Goal: Transaction & Acquisition: Book appointment/travel/reservation

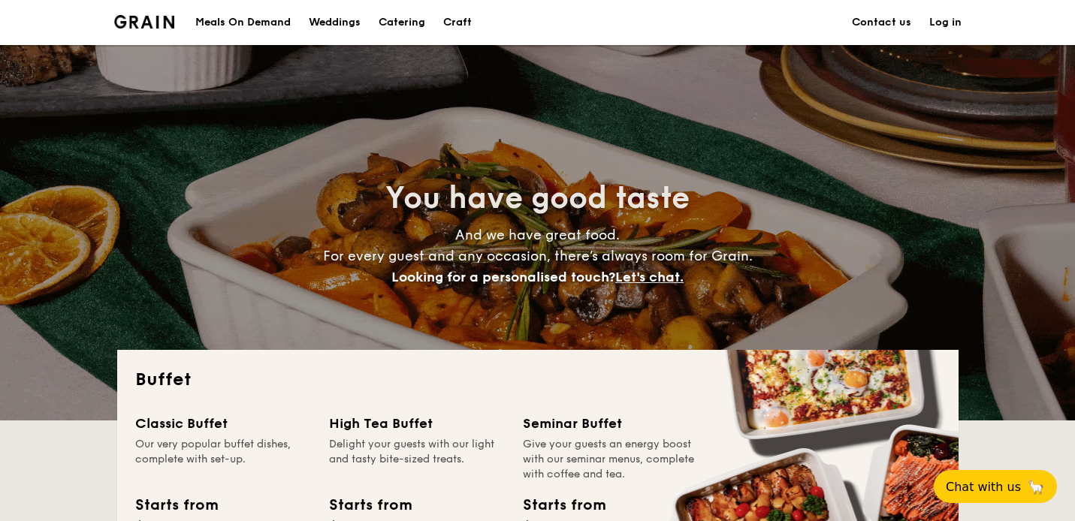
click at [266, 25] on div "Meals On Demand" at bounding box center [242, 22] width 95 height 45
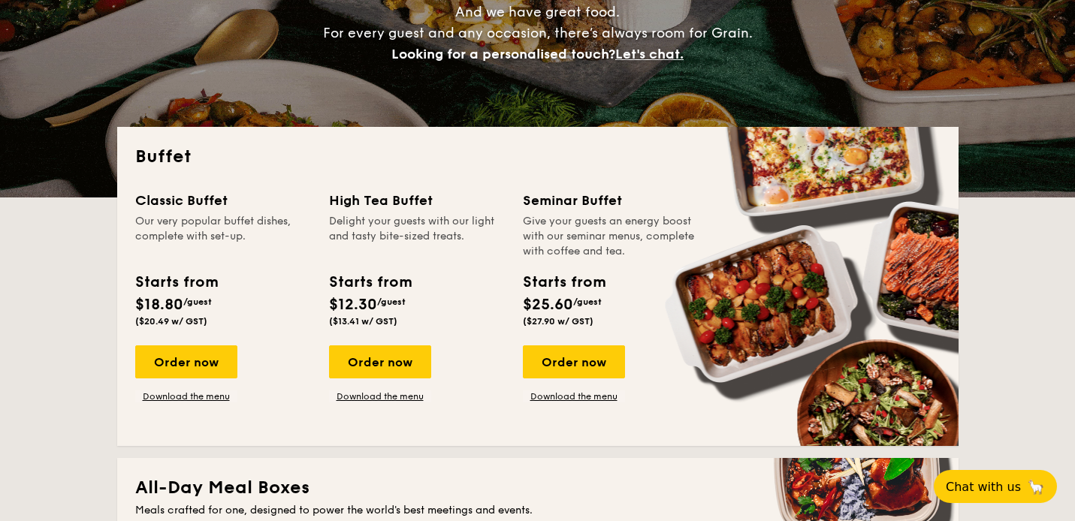
scroll to position [228, 0]
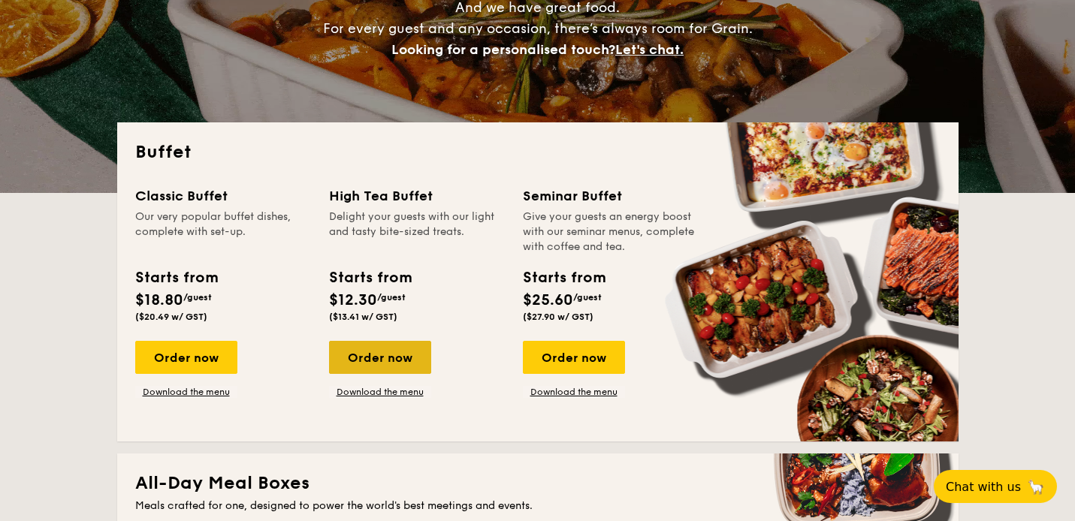
click at [379, 369] on div "Order now" at bounding box center [380, 357] width 102 height 33
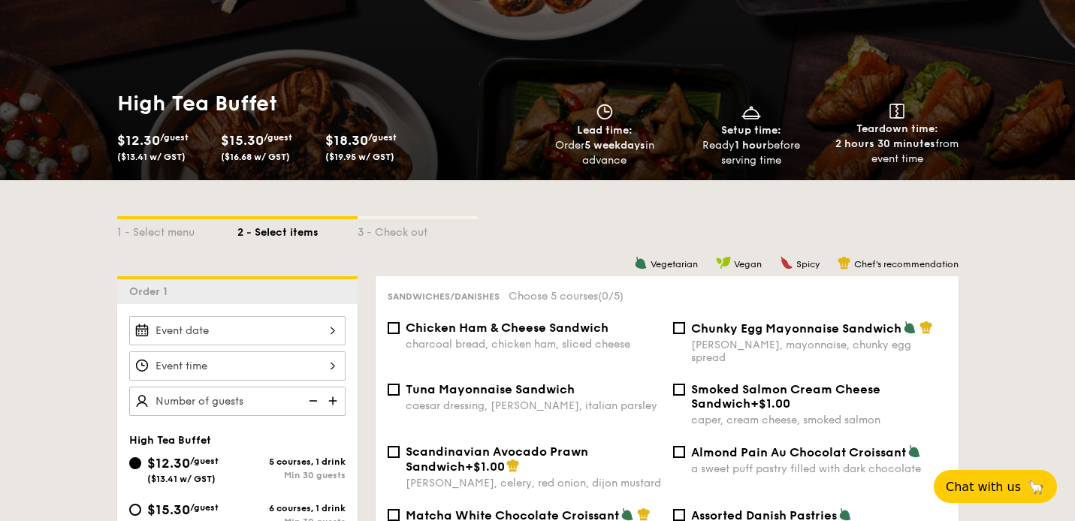
scroll to position [206, 0]
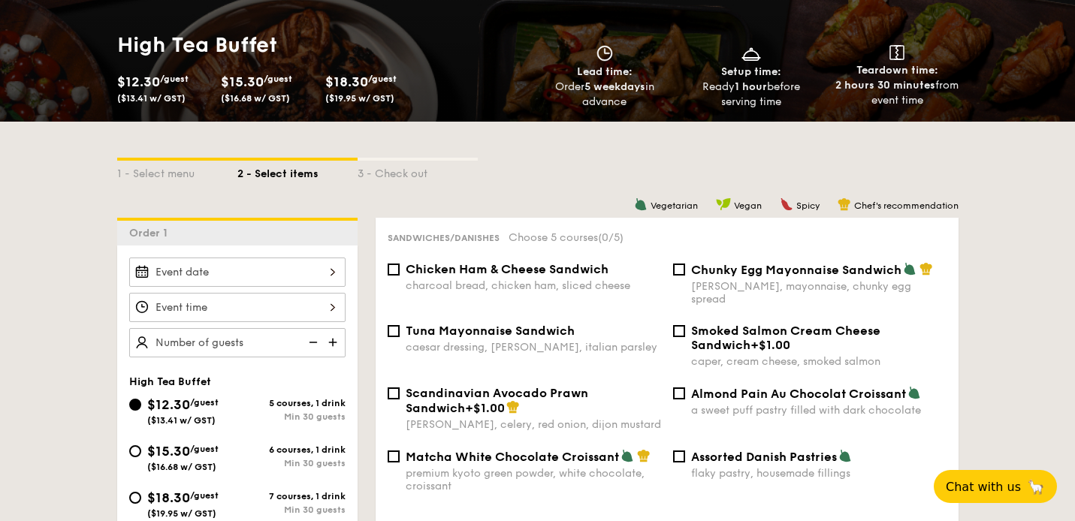
click at [332, 279] on div at bounding box center [237, 272] width 216 height 29
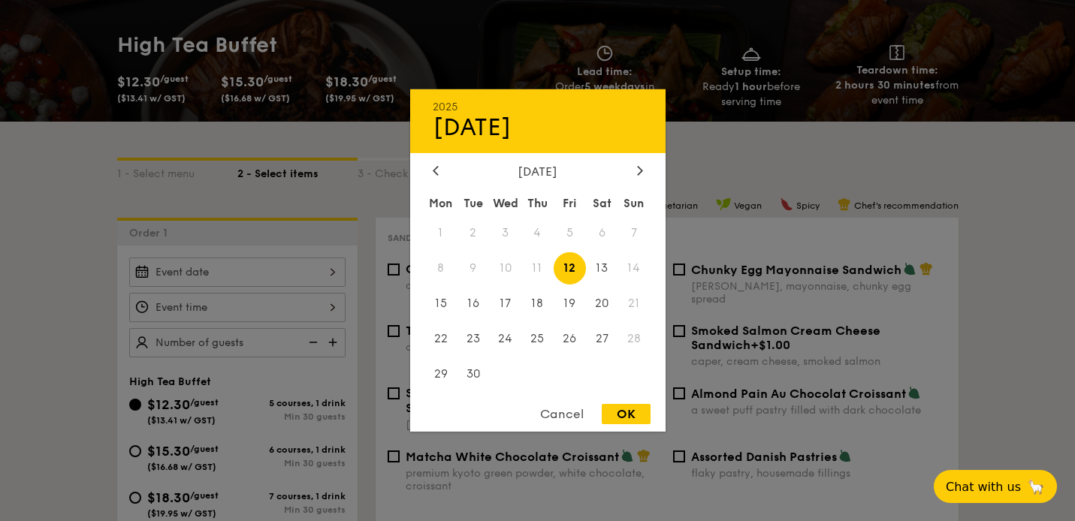
click at [639, 183] on div "September 2025 Mon Tue Wed Thu Fri Sat Sun 1 2 3 4 5 6 7 8 9 10 11 12 13 14 15 …" at bounding box center [537, 279] width 255 height 228
click at [635, 161] on div "2025 Sep 12 September 2025 Mon Tue Wed Thu Fri Sat Sun 1 2 3 4 5 6 7 8 9 10 11 …" at bounding box center [537, 260] width 255 height 343
click at [639, 174] on icon at bounding box center [640, 170] width 6 height 10
click at [574, 229] on span "3" at bounding box center [570, 233] width 32 height 32
click at [624, 413] on div "OK" at bounding box center [626, 414] width 49 height 20
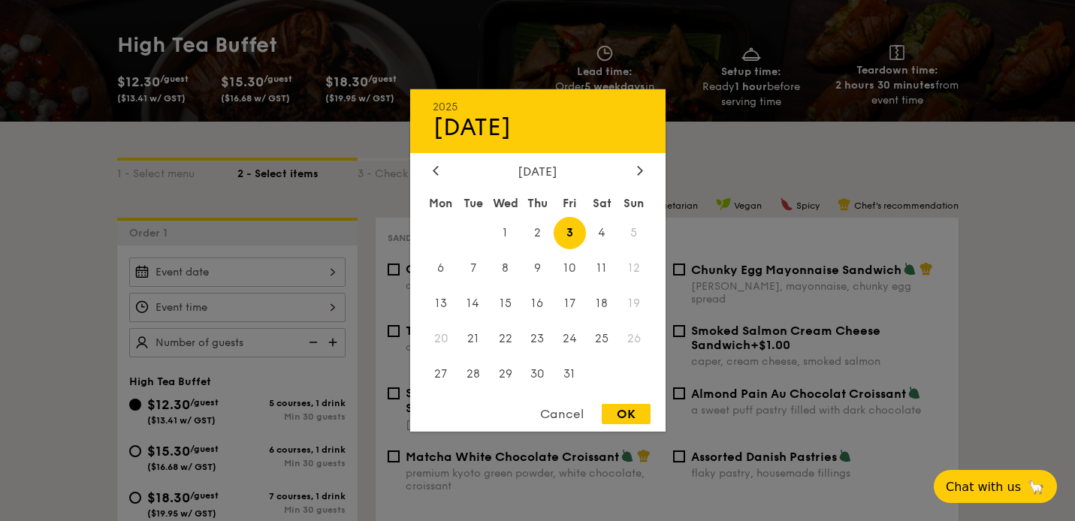
type input "Oct 03, 2025"
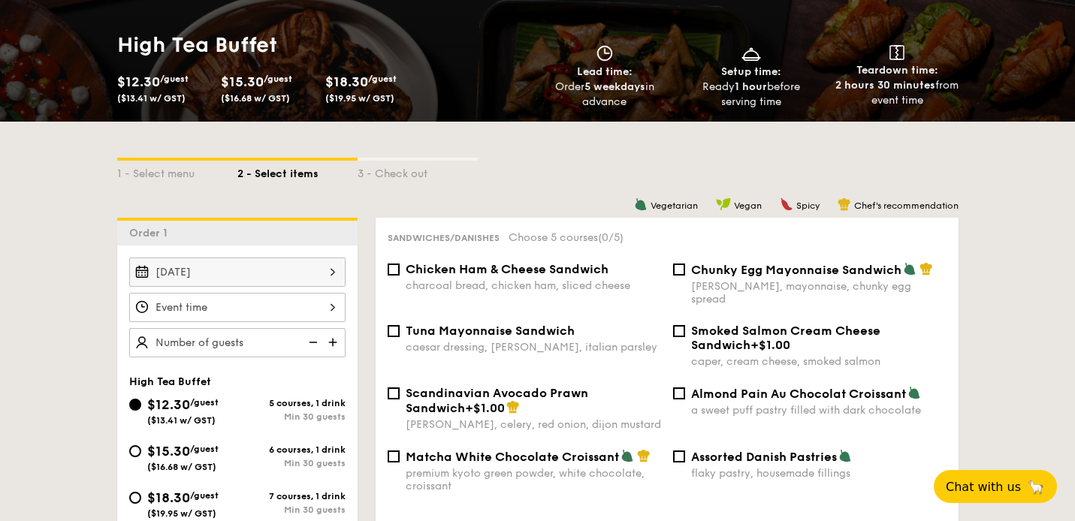
click at [276, 304] on div at bounding box center [237, 307] width 216 height 29
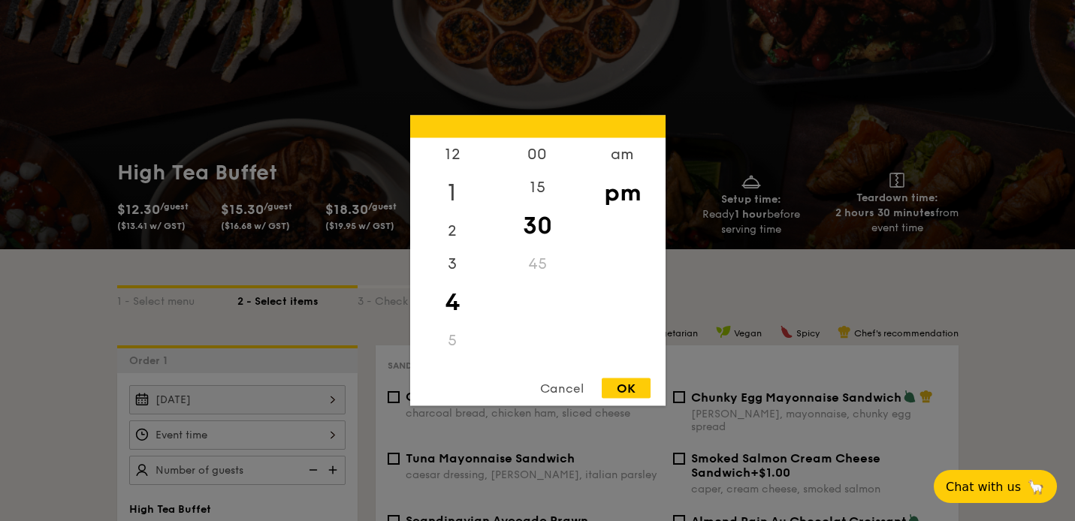
scroll to position [0, 0]
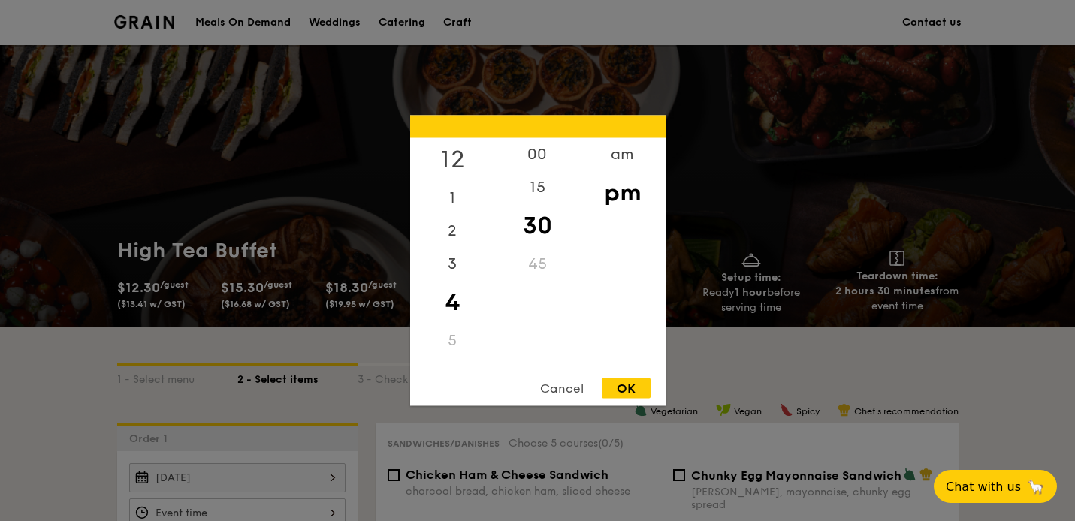
click at [455, 156] on div "12" at bounding box center [452, 160] width 85 height 44
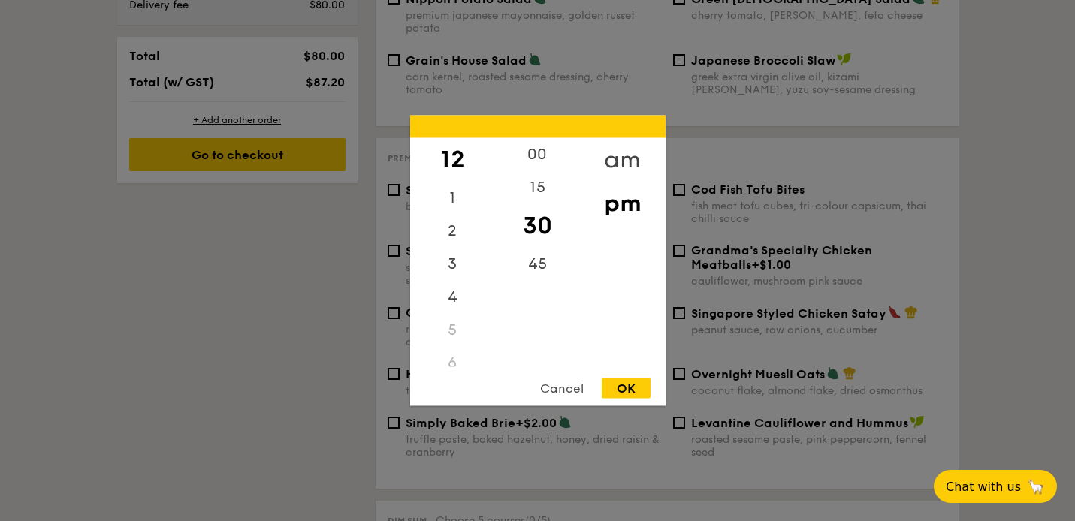
click at [609, 153] on div "am" at bounding box center [622, 160] width 85 height 44
click at [445, 240] on div "3" at bounding box center [452, 253] width 85 height 33
click at [453, 283] on div "9" at bounding box center [452, 280] width 85 height 44
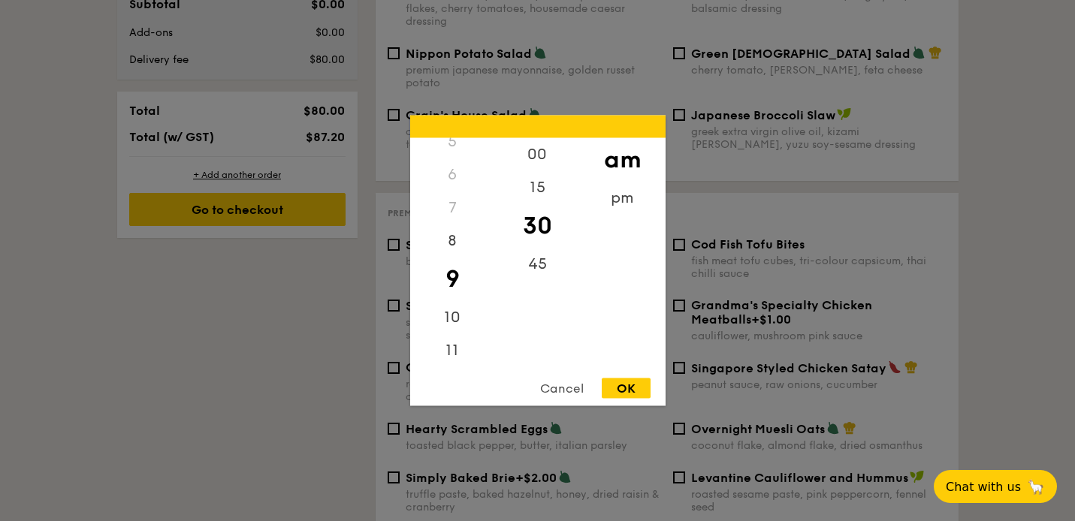
scroll to position [810, 0]
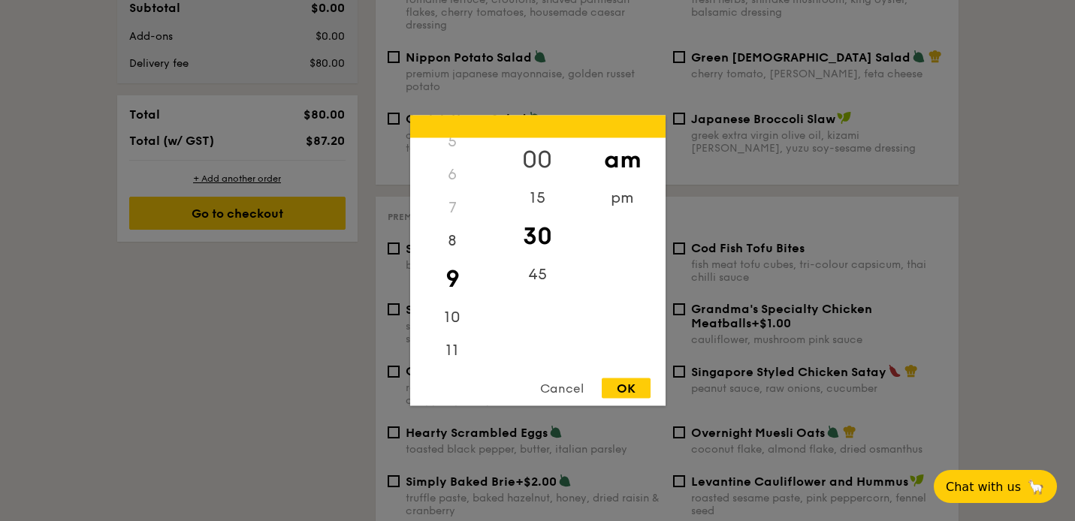
click at [546, 161] on div "00" at bounding box center [537, 160] width 85 height 44
click at [623, 397] on div "OK" at bounding box center [626, 389] width 49 height 20
type input "9:00AM"
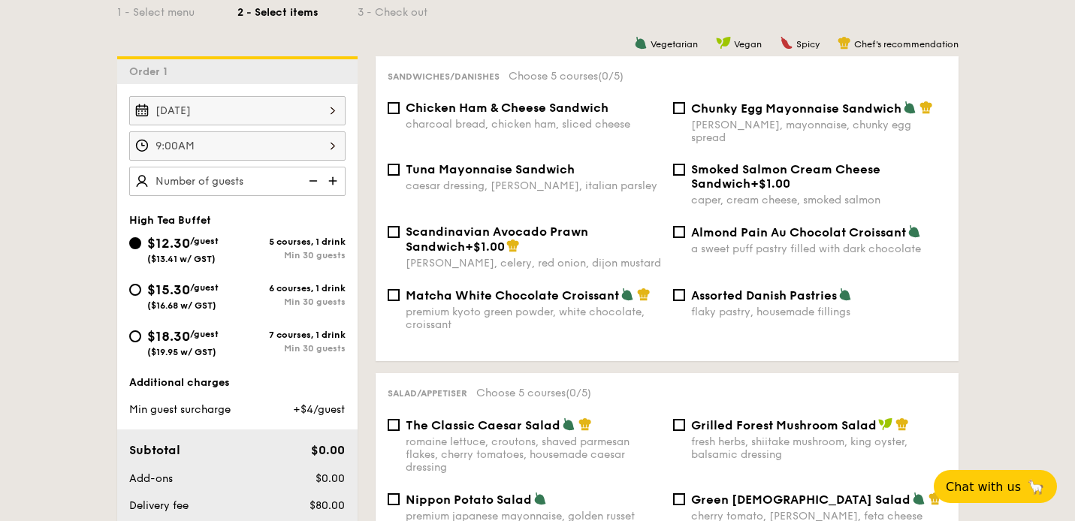
scroll to position [356, 0]
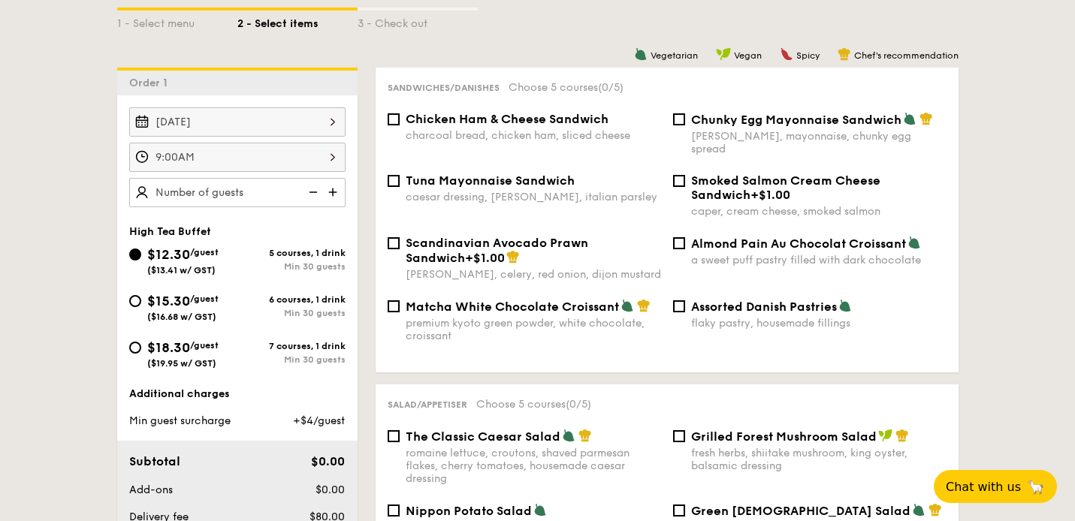
click at [332, 193] on img at bounding box center [334, 192] width 23 height 29
click at [316, 193] on img at bounding box center [312, 192] width 23 height 29
click at [343, 195] on img at bounding box center [334, 192] width 23 height 29
click at [313, 196] on img at bounding box center [312, 192] width 23 height 29
click at [338, 189] on img at bounding box center [334, 192] width 23 height 29
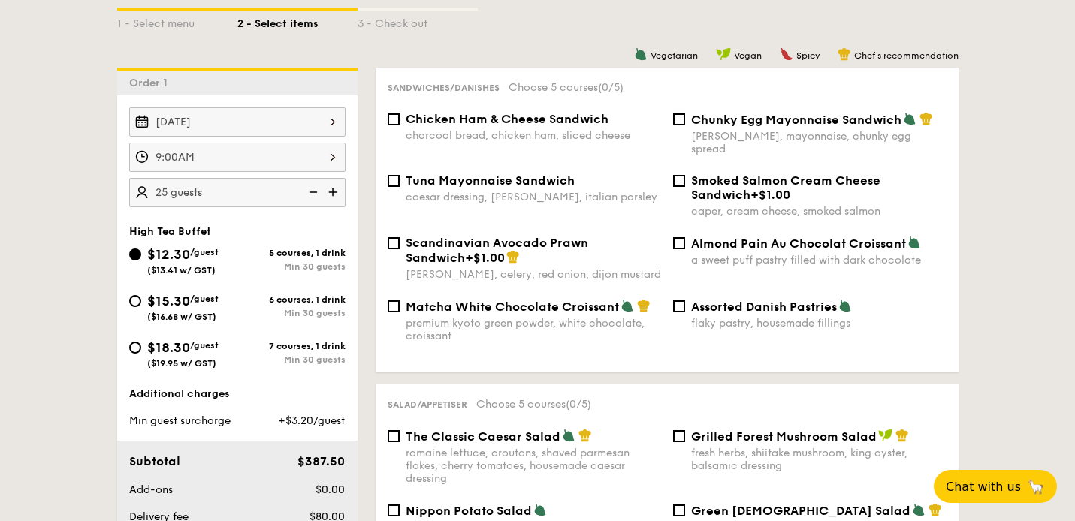
click at [338, 189] on img at bounding box center [334, 192] width 23 height 29
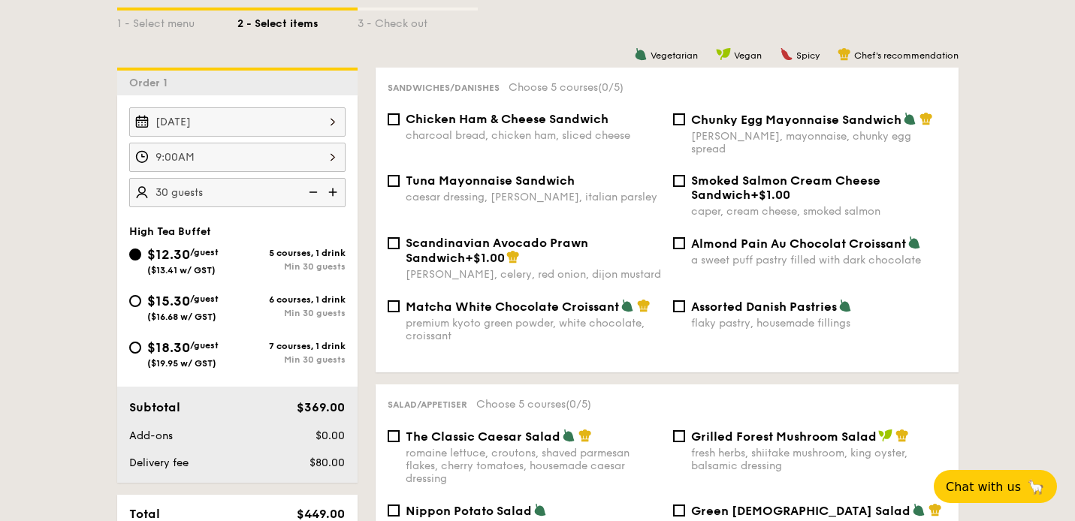
click at [318, 191] on img at bounding box center [312, 192] width 23 height 29
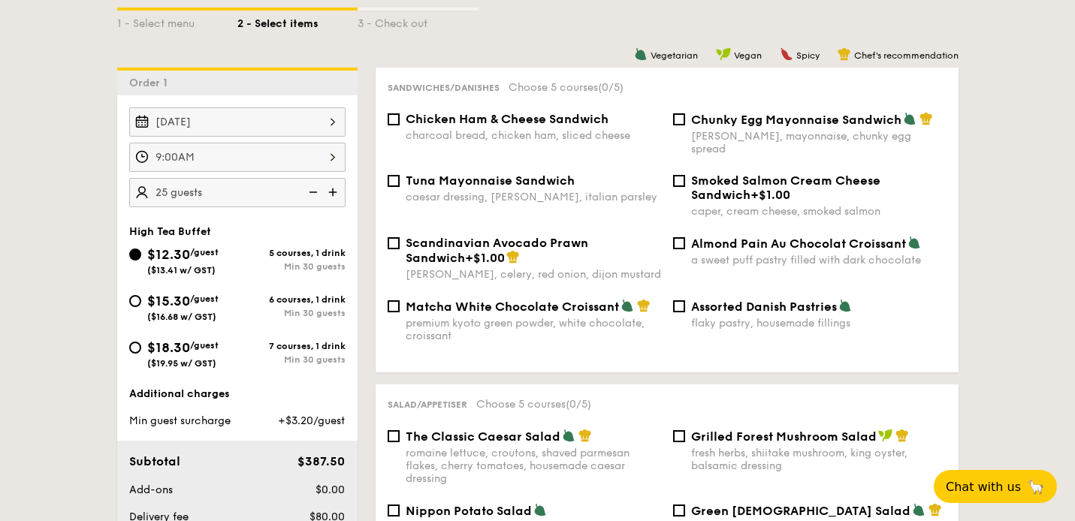
click at [318, 191] on img at bounding box center [312, 192] width 23 height 29
type input "20 guests"
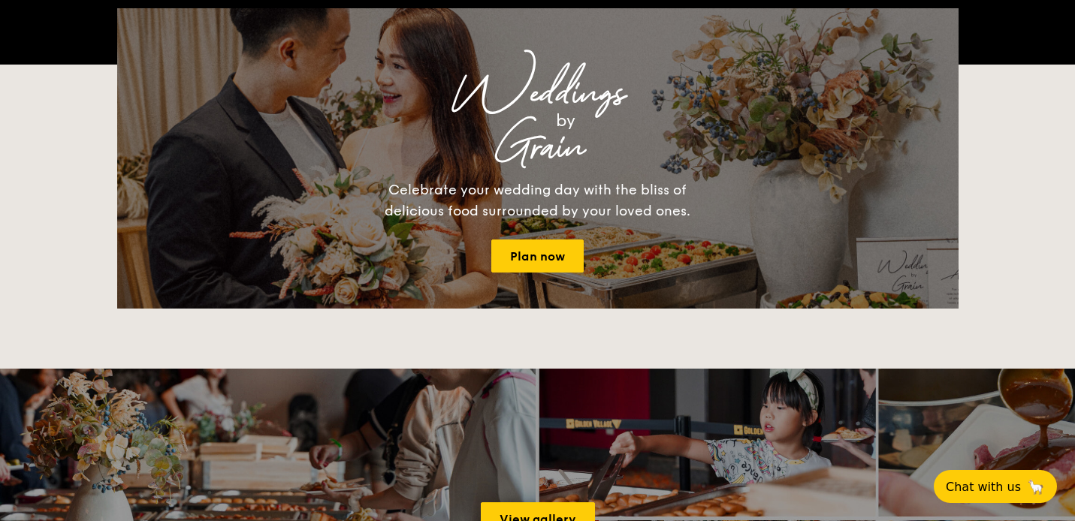
scroll to position [228, 0]
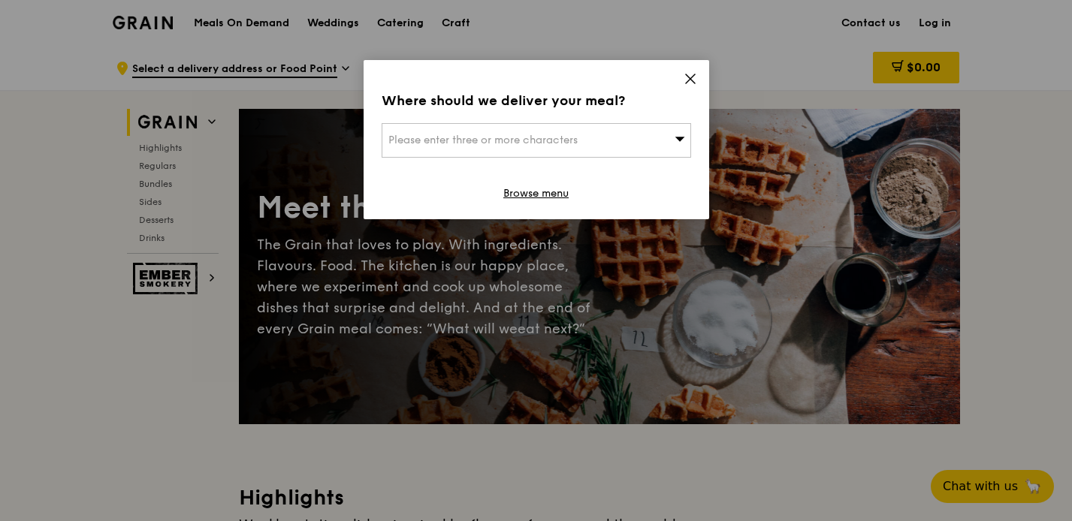
click at [689, 88] on span at bounding box center [691, 81] width 14 height 17
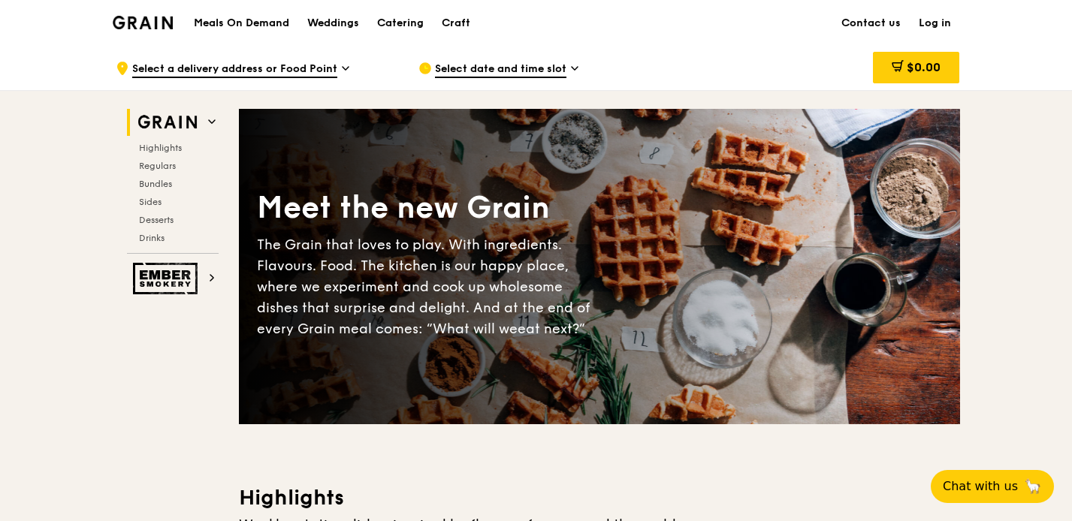
click at [139, 24] on img at bounding box center [143, 23] width 61 height 14
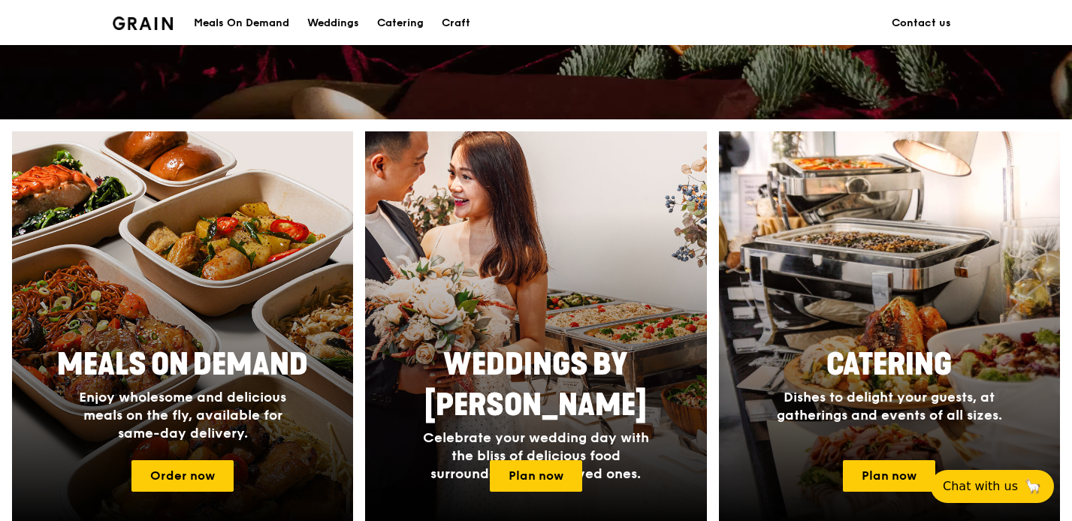
scroll to position [540, 0]
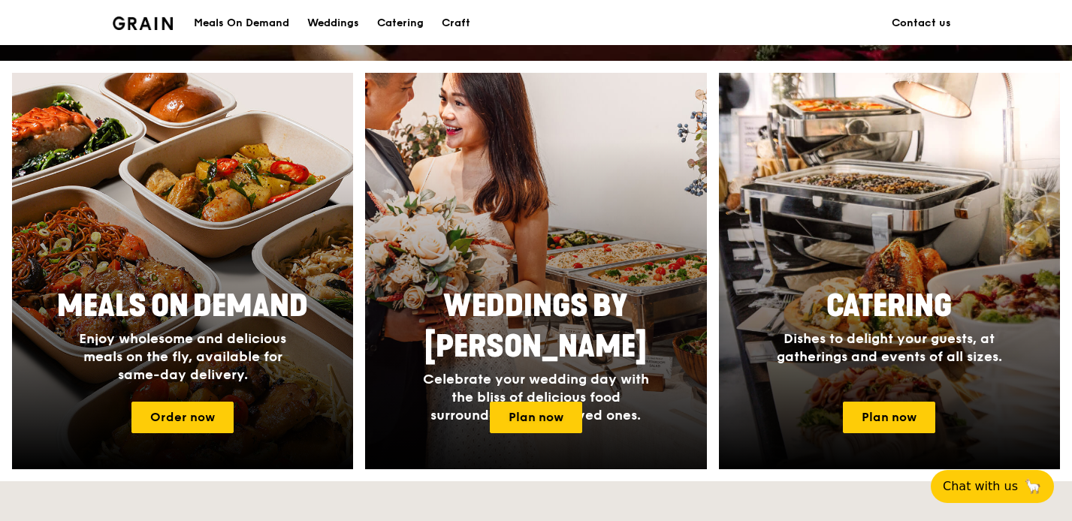
click at [533, 434] on div at bounding box center [537, 271] width 376 height 437
click at [513, 377] on span "Celebrate your wedding day with the bliss of delicious food surrounded by your …" at bounding box center [536, 397] width 226 height 53
